Goal: Task Accomplishment & Management: Use online tool/utility

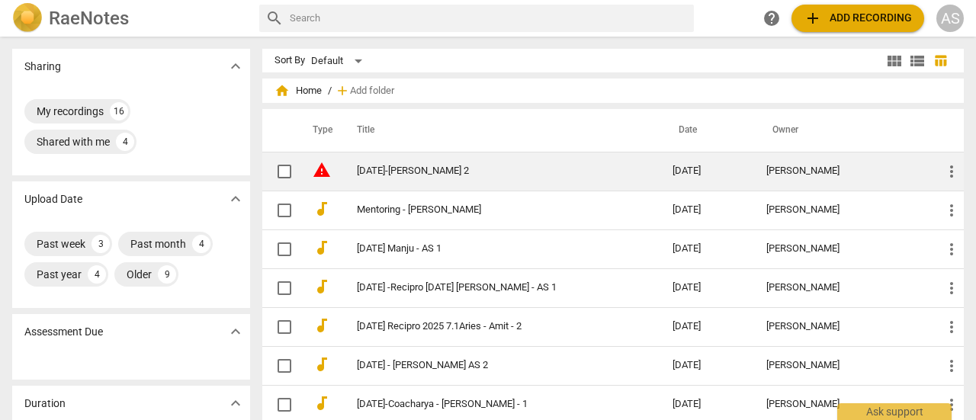
click at [386, 175] on link "[DATE]-[PERSON_NAME] 2" at bounding box center [487, 171] width 261 height 11
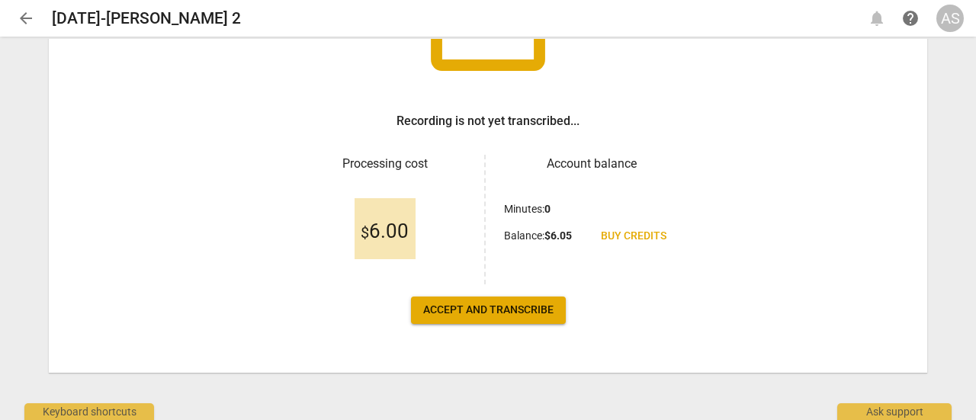
scroll to position [181, 0]
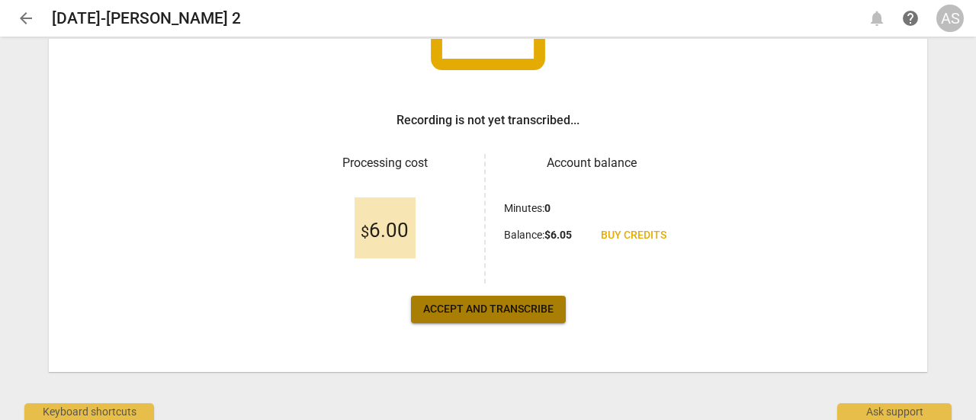
click at [473, 318] on button "Accept and transcribe" at bounding box center [488, 309] width 155 height 27
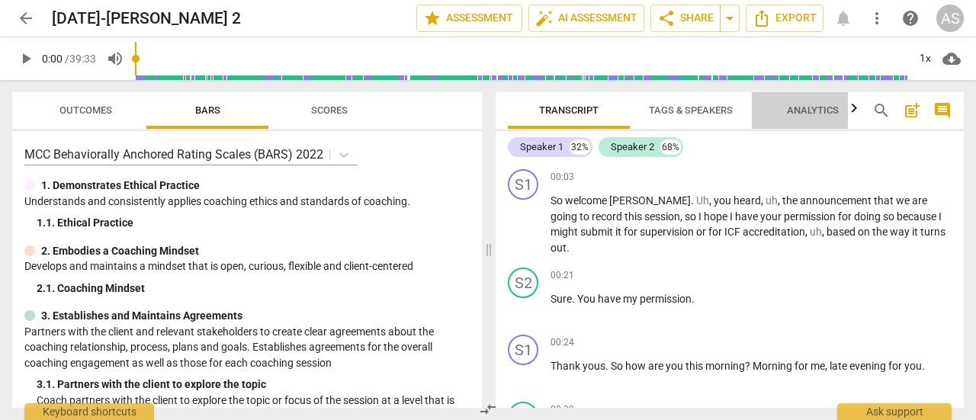
click at [813, 109] on span "Analytics" at bounding box center [813, 110] width 52 height 11
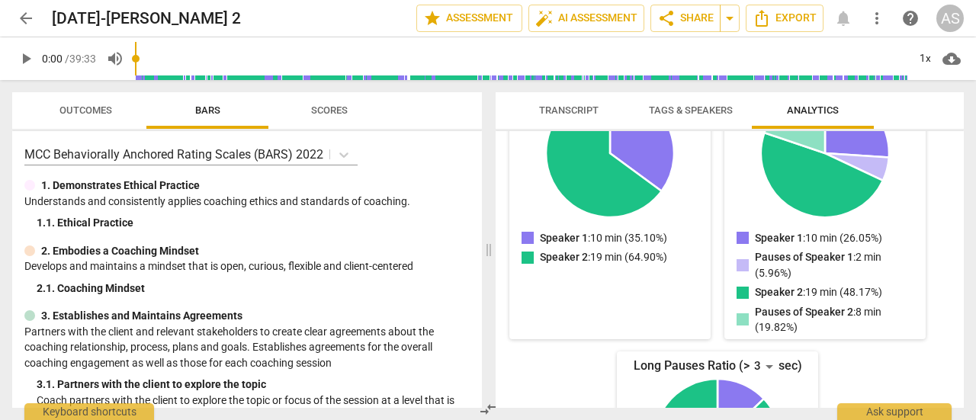
scroll to position [425, 0]
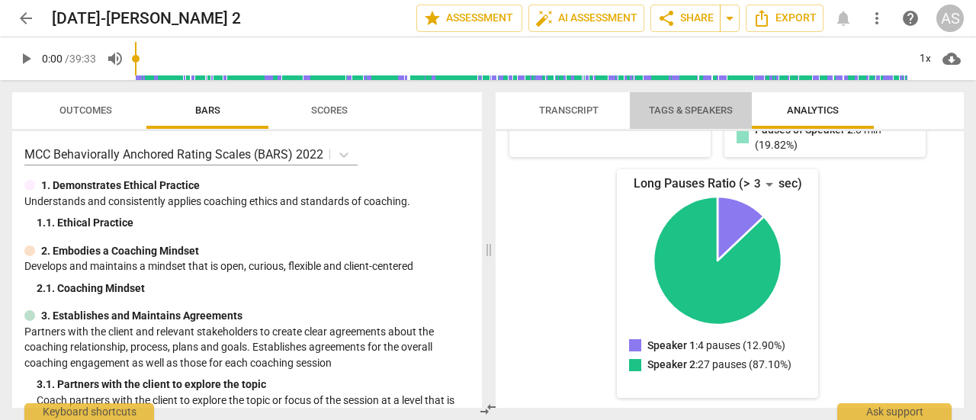
click at [681, 115] on span "Tags & Speakers" at bounding box center [691, 110] width 84 height 11
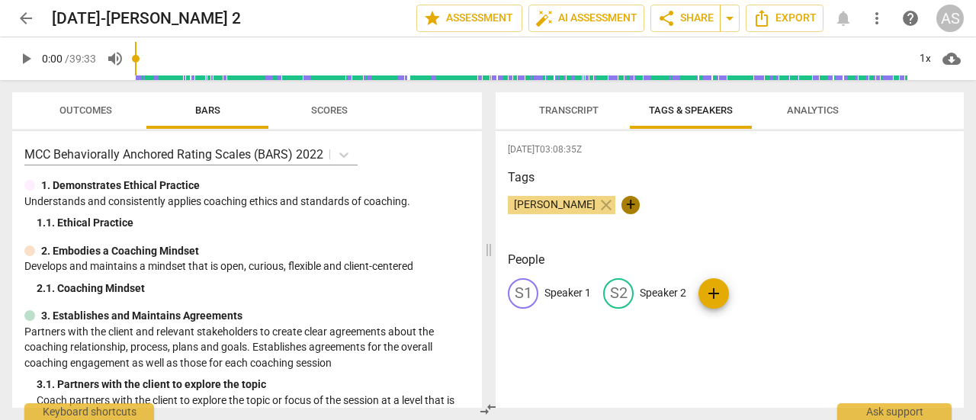
click at [623, 211] on span "+" at bounding box center [631, 205] width 18 height 18
type input "[PERSON_NAME]"
click at [566, 294] on p "Speaker 1" at bounding box center [568, 293] width 47 height 16
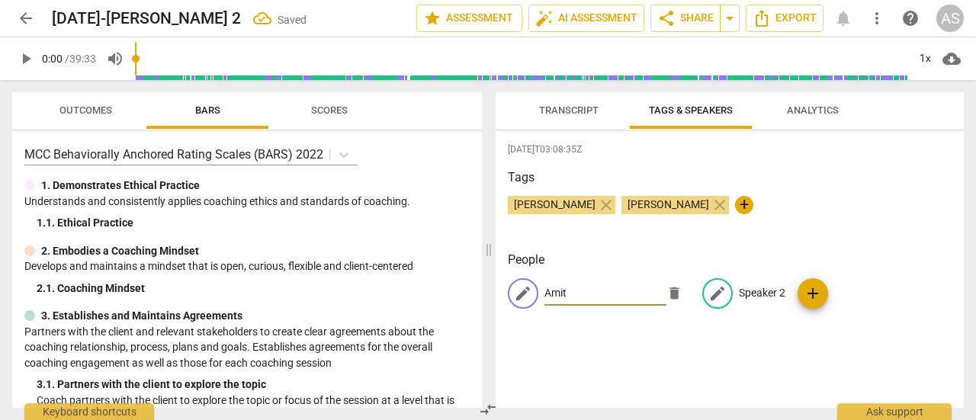
type input "Amit"
click at [739, 295] on p "Speaker 2" at bounding box center [762, 293] width 47 height 16
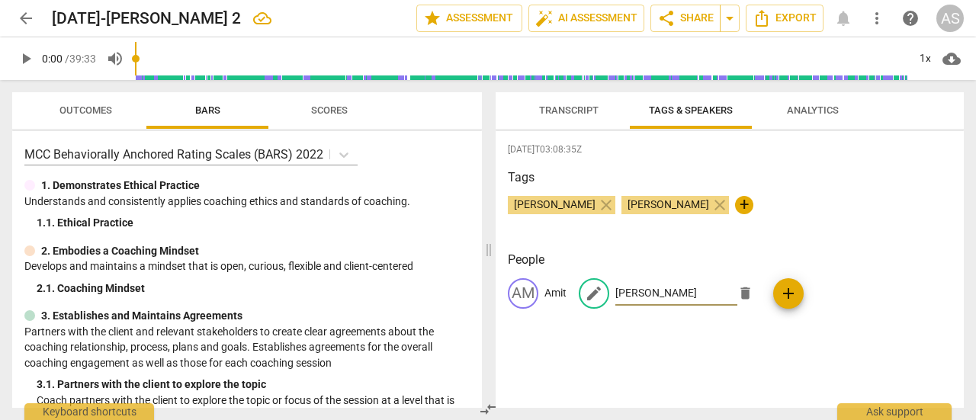
type input "[PERSON_NAME]"
click at [816, 349] on div "[DATE]T03:08:35Z Tags [PERSON_NAME] close [PERSON_NAME] close + People AM Amit …" at bounding box center [730, 269] width 468 height 277
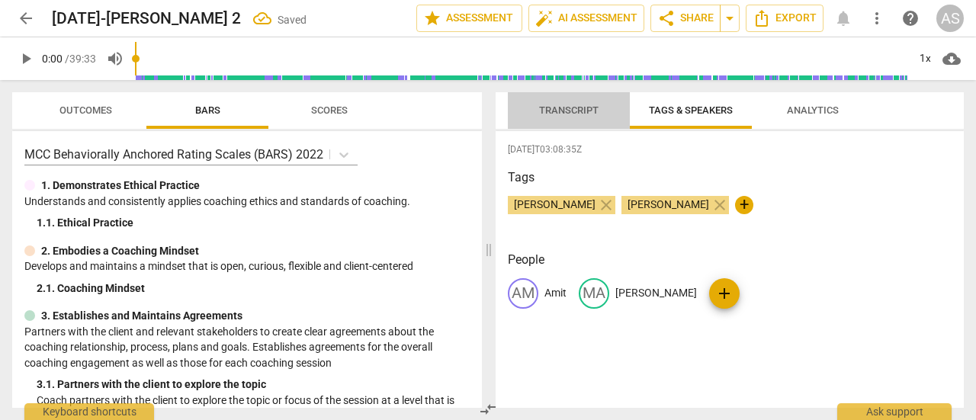
click at [582, 115] on span "Transcript" at bounding box center [569, 110] width 60 height 11
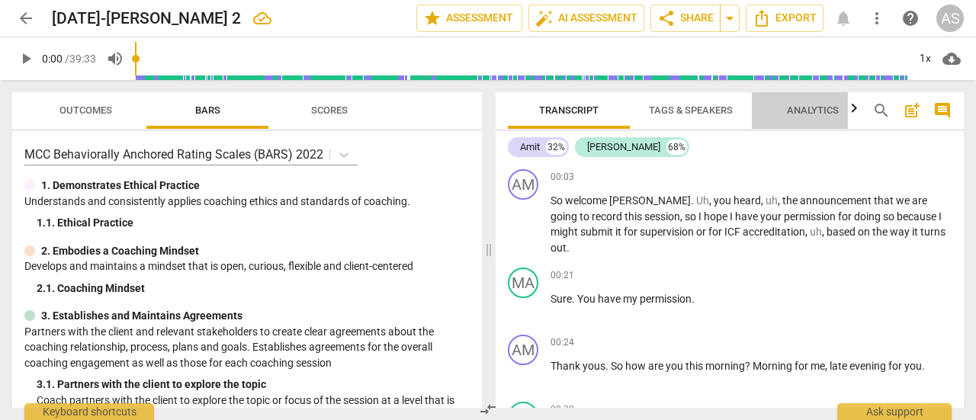
click at [813, 121] on span "Analytics" at bounding box center [813, 111] width 88 height 21
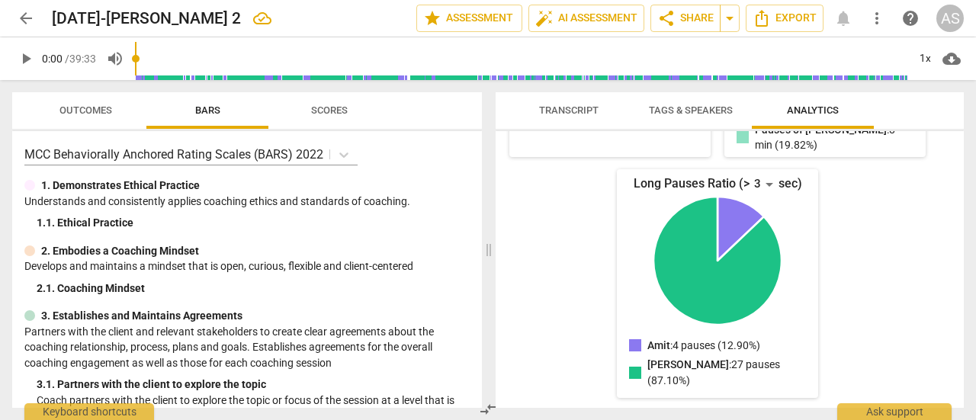
scroll to position [410, 0]
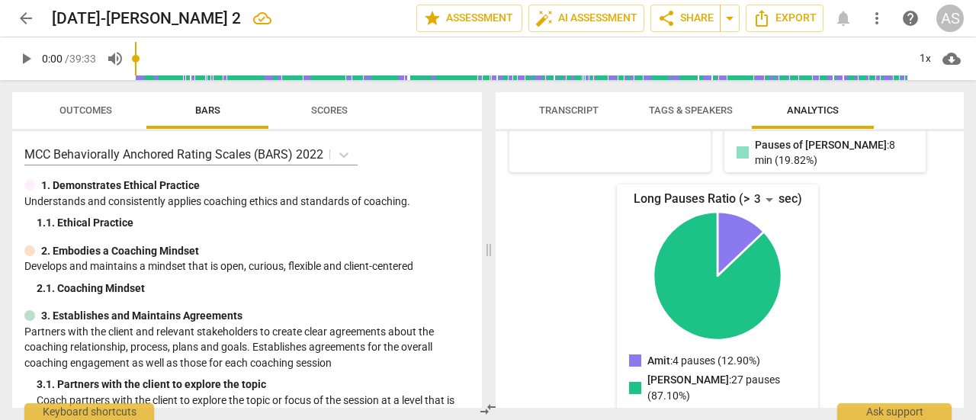
click at [957, 233] on div "Amit Spoke for 10 minutes ( 26.05% ) Paused for 2 minutes ( 5.96% ) Talk-to-lis…" at bounding box center [730, 269] width 468 height 277
click at [958, 243] on div "Amit Spoke for 10 minutes ( 26.05% ) Paused for 2 minutes ( 5.96% ) Talk-to-lis…" at bounding box center [730, 269] width 468 height 277
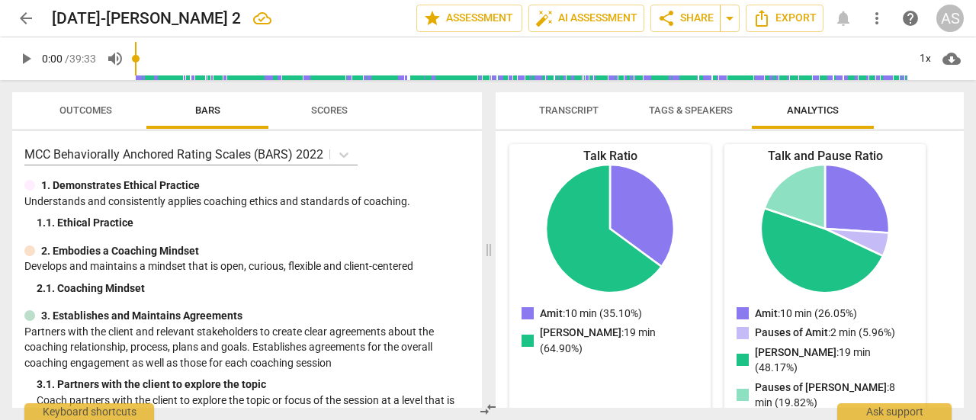
scroll to position [0, 0]
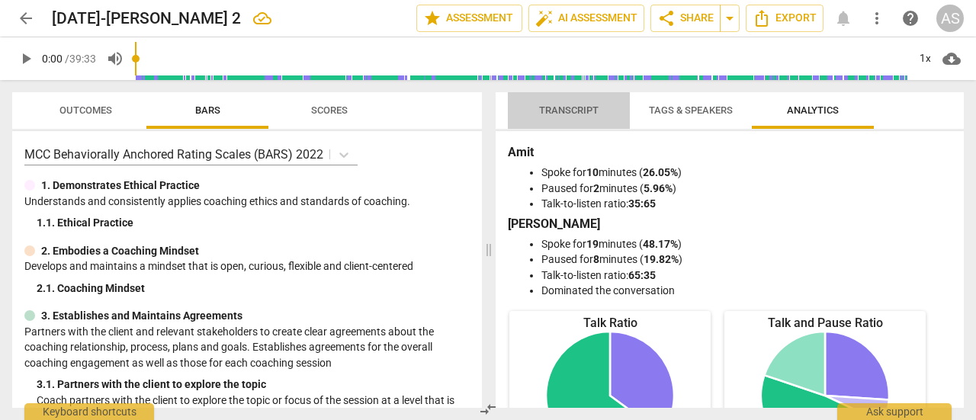
click at [577, 111] on span "Transcript" at bounding box center [569, 110] width 60 height 11
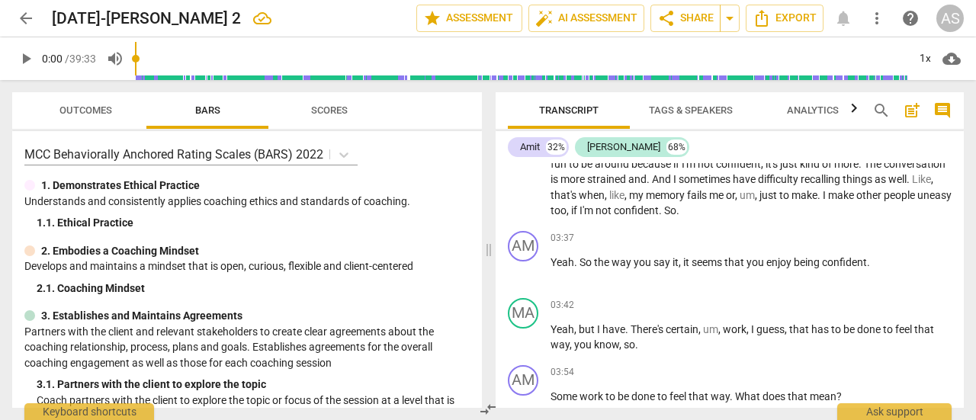
scroll to position [1287, 0]
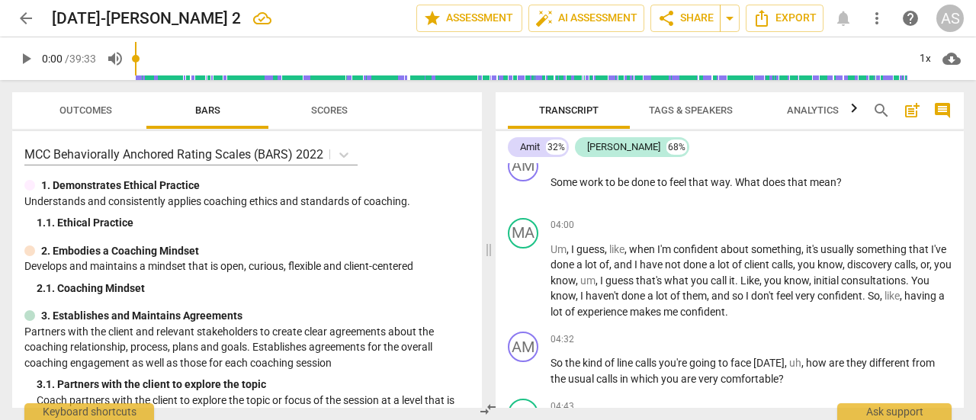
click at [965, 167] on div "Transcript Tags & Speakers Analytics search post_add comment Amit 32% [PERSON_N…" at bounding box center [733, 250] width 487 height 340
click at [957, 164] on div "AM play_arrow pause 03:54 + Add competency keyboard_arrow_right Some work to be…" at bounding box center [730, 178] width 468 height 67
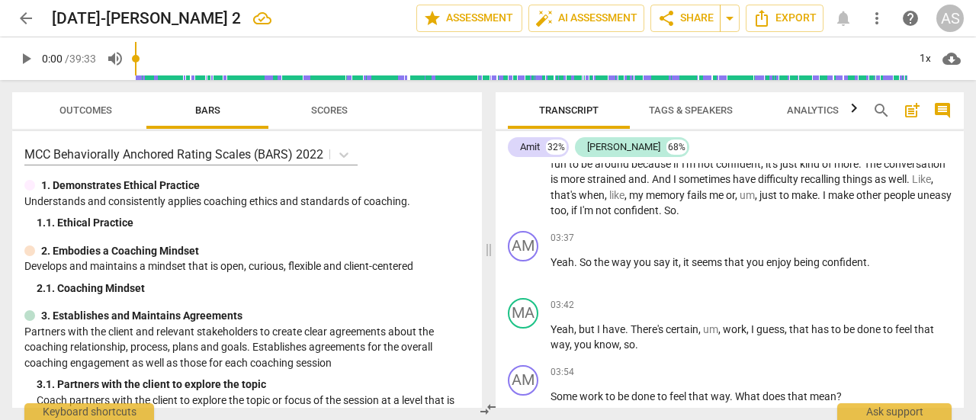
scroll to position [857, 0]
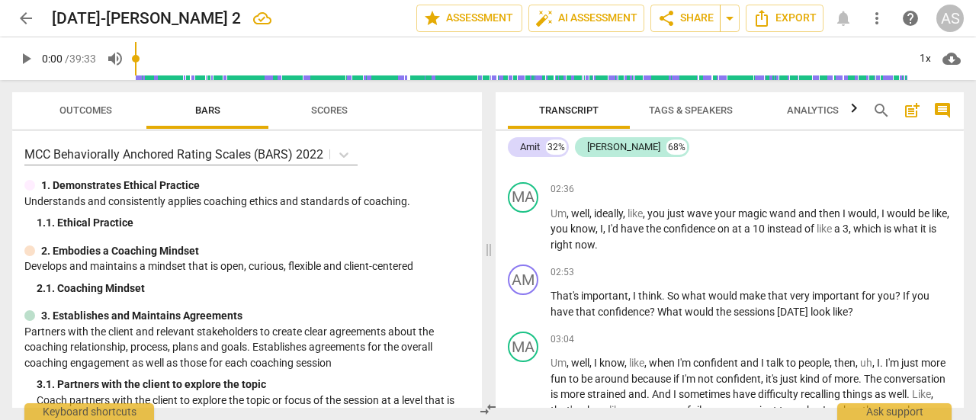
click at [963, 150] on div "Amit 32% [PERSON_NAME] 68% AM play_arrow pause 00:03 + Add competency keyboard_…" at bounding box center [730, 269] width 468 height 277
drag, startPoint x: 963, startPoint y: 150, endPoint x: 963, endPoint y: 164, distance: 14.5
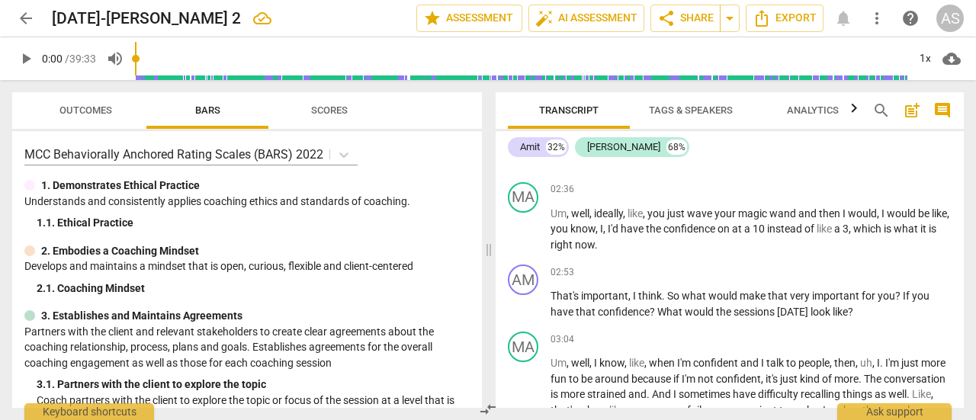
click at [963, 164] on div "Amit 32% [PERSON_NAME] 68% AM play_arrow pause 00:03 + Add competency keyboard_…" at bounding box center [730, 269] width 468 height 277
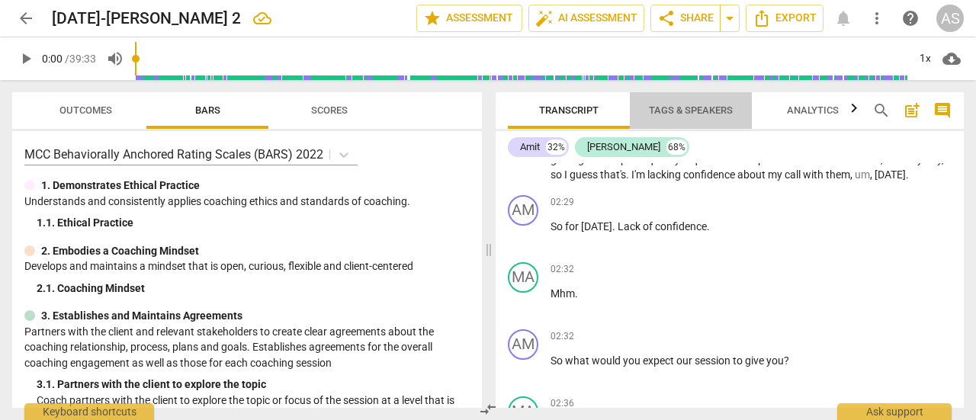
click at [702, 118] on span "Tags & Speakers" at bounding box center [691, 111] width 121 height 21
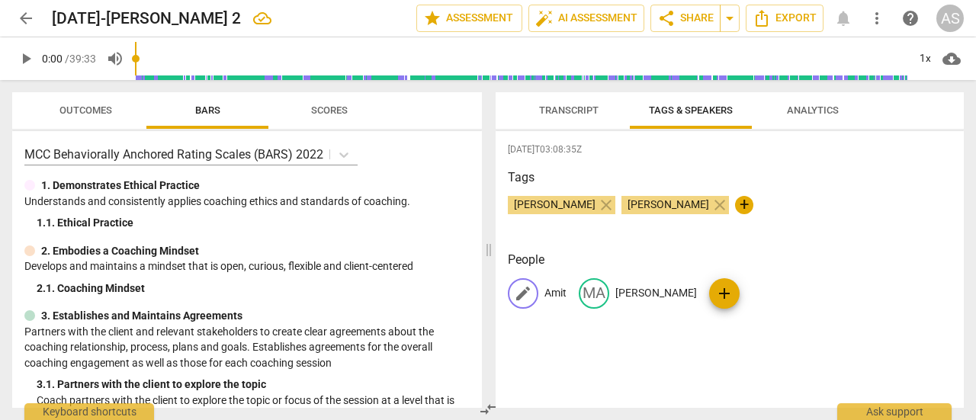
click at [557, 297] on p "Amit" at bounding box center [556, 293] width 22 height 16
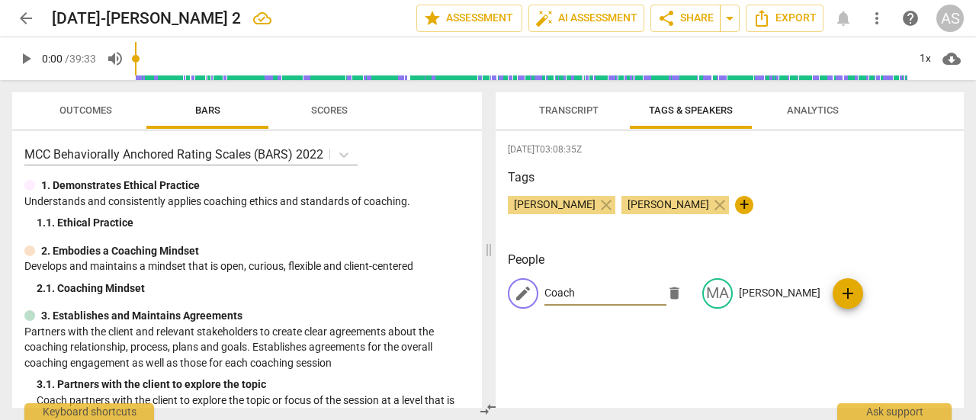
type input "Coach"
click at [581, 114] on span "Transcript" at bounding box center [569, 110] width 60 height 11
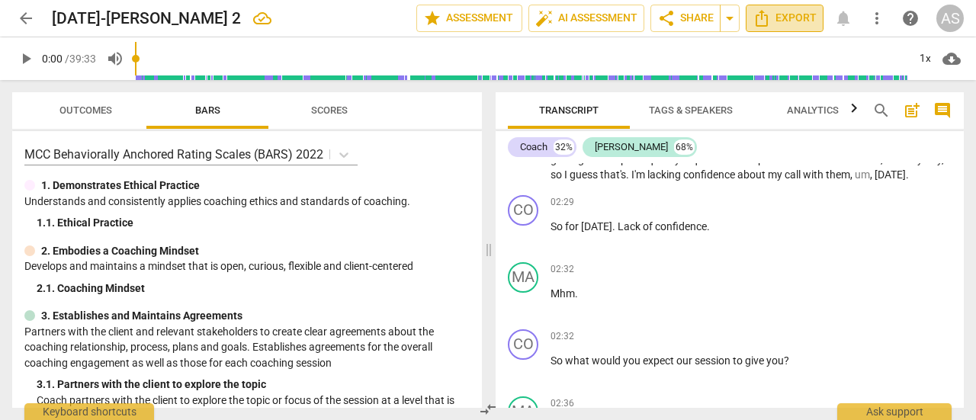
click at [785, 20] on span "Export" at bounding box center [785, 18] width 64 height 18
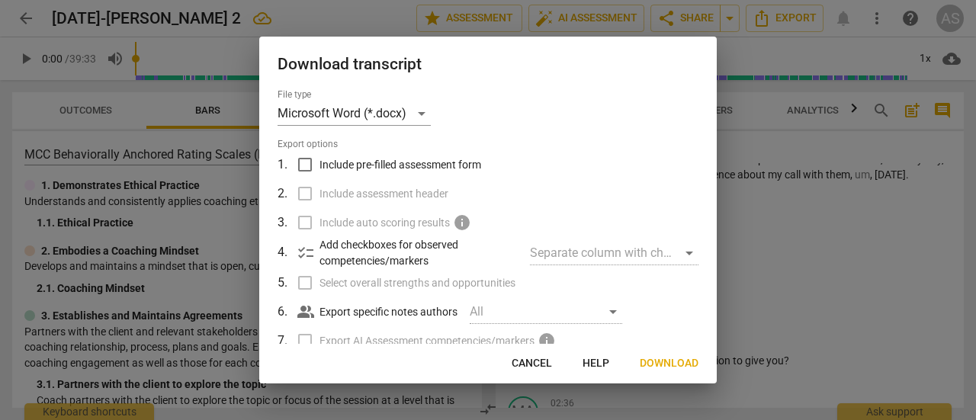
scroll to position [157, 0]
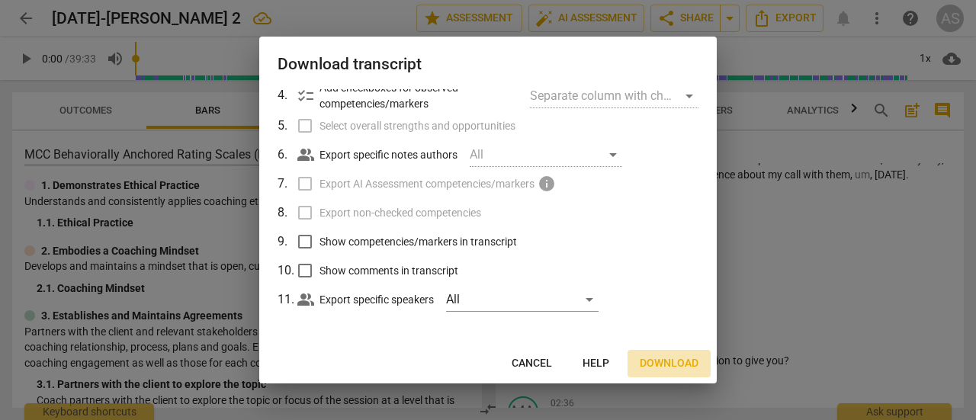
click at [671, 364] on span "Download" at bounding box center [669, 363] width 59 height 15
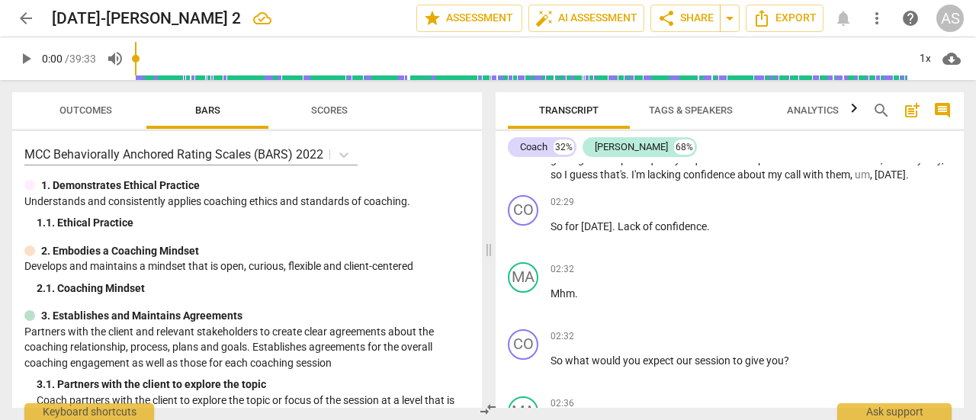
click at [37, 29] on link "arrow_back" at bounding box center [25, 18] width 27 height 27
